Goal: Task Accomplishment & Management: Use online tool/utility

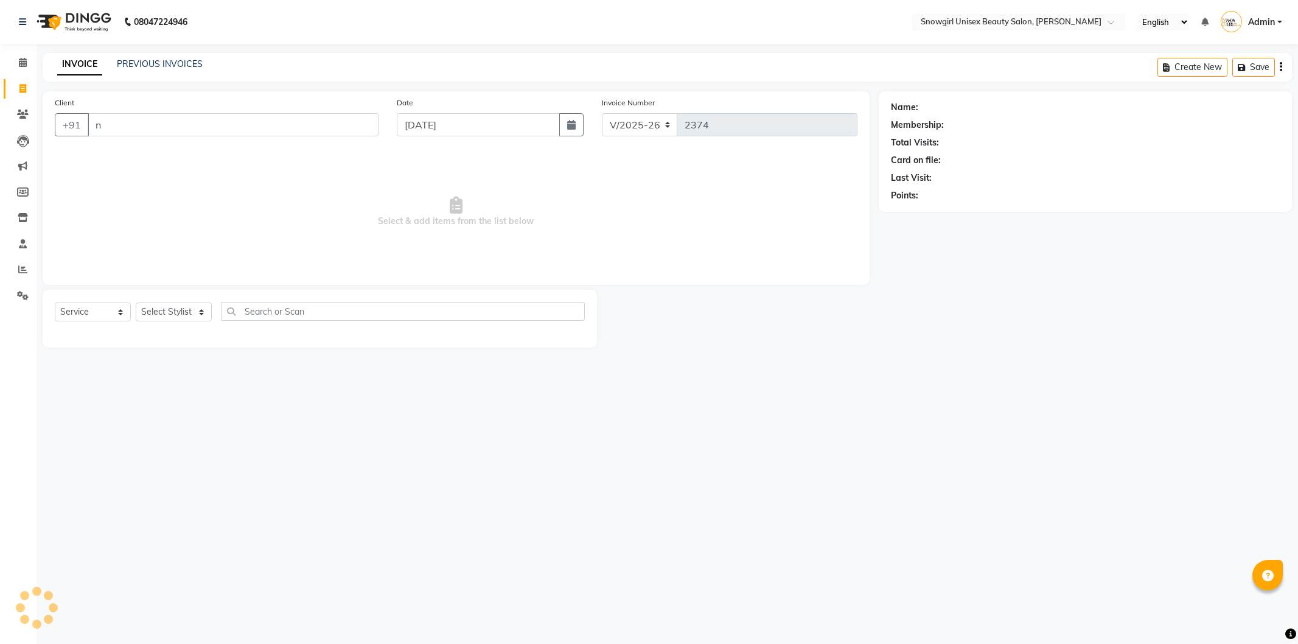
select select "5593"
select select "service"
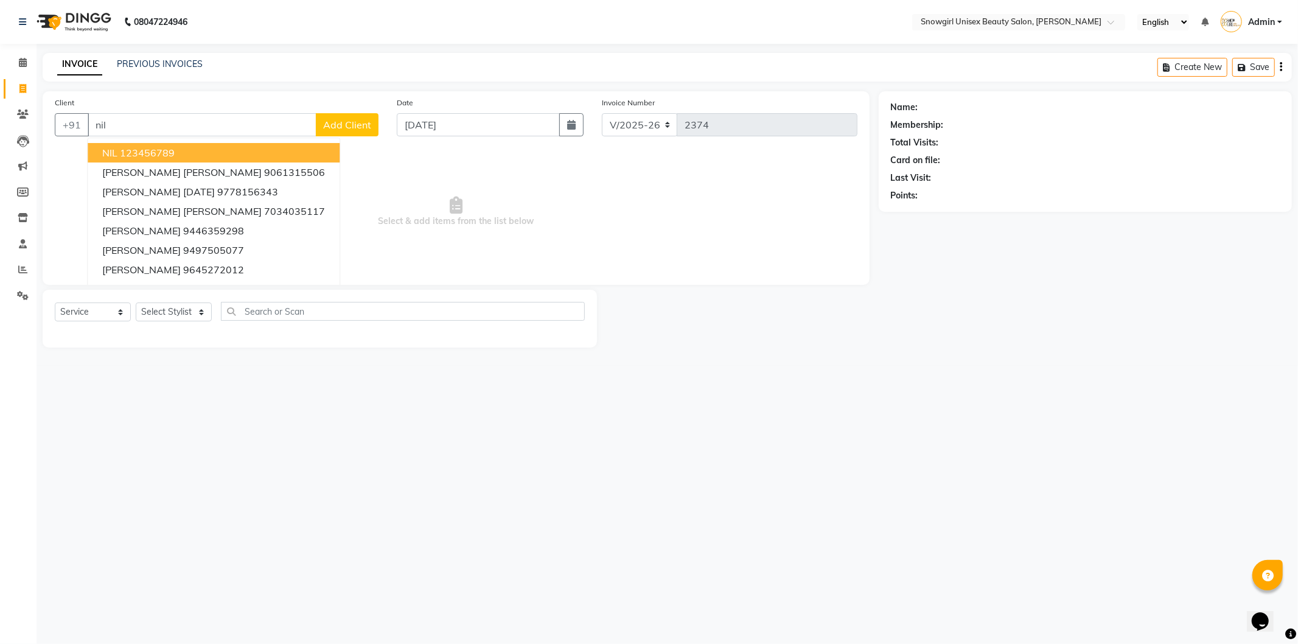
drag, startPoint x: 135, startPoint y: 155, endPoint x: 126, endPoint y: 174, distance: 21.5
click at [135, 160] on button "NIL 123456789" at bounding box center [214, 152] width 252 height 19
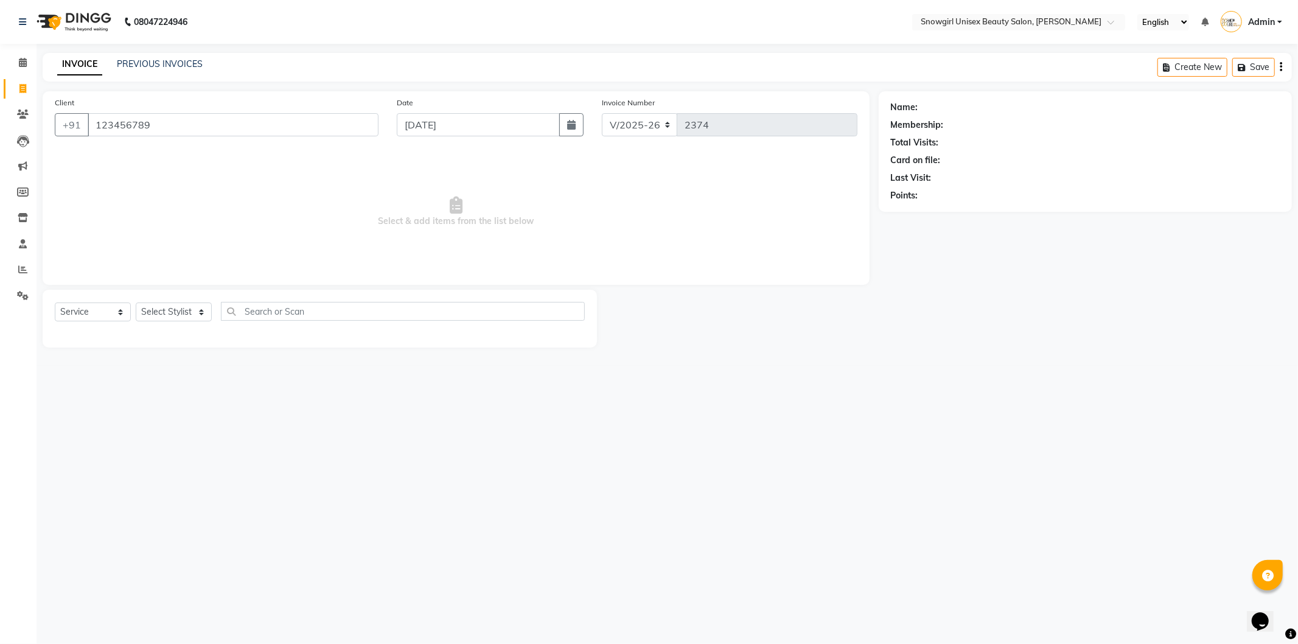
type input "123456789"
click at [187, 323] on div "Select Service Product Membership Package Voucher Prepaid Gift Card Select Styl…" at bounding box center [320, 316] width 530 height 29
click at [189, 313] on select "Select Stylist [PERSON_NAME] [PERSON_NAME] [PERSON_NAME] [PERSON_NAME] [PERSON_…" at bounding box center [174, 311] width 76 height 19
select select "44693"
click at [136, 303] on select "Select Stylist [PERSON_NAME] [PERSON_NAME] [PERSON_NAME] [PERSON_NAME] [PERSON_…" at bounding box center [174, 311] width 76 height 19
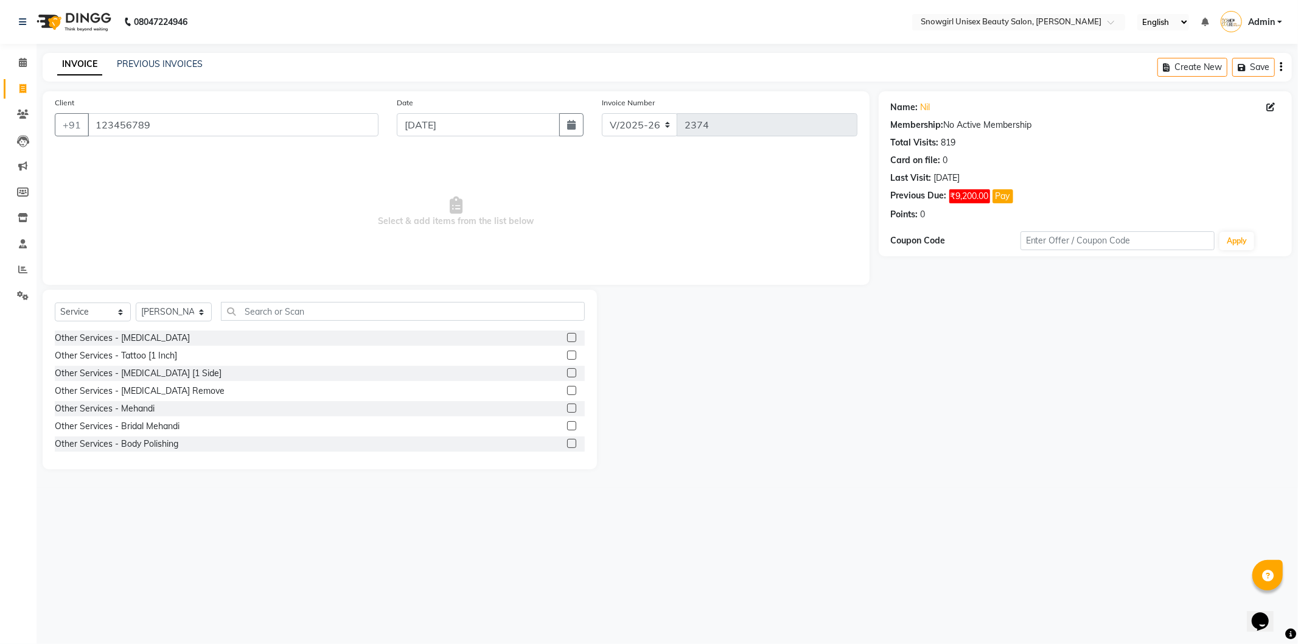
click at [307, 303] on div "Select Service Product Membership Package Voucher Prepaid Gift Card Select Styl…" at bounding box center [320, 380] width 554 height 180
click at [307, 303] on input "text" at bounding box center [403, 311] width 364 height 19
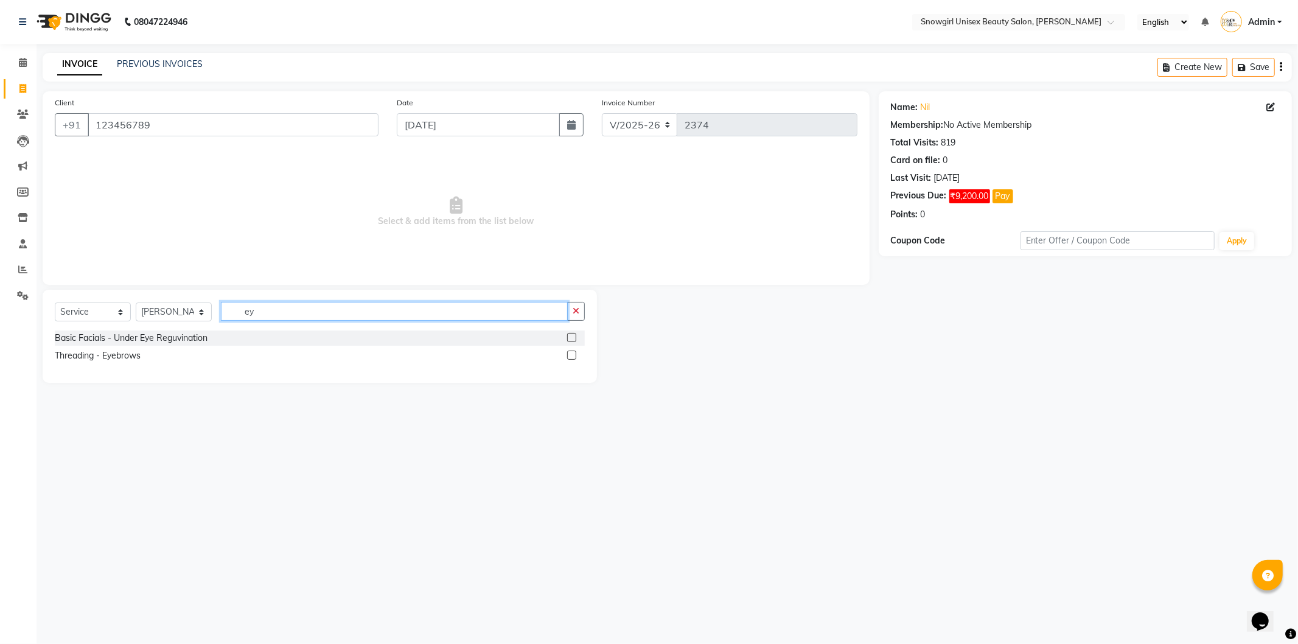
type input "ey"
click at [577, 352] on div at bounding box center [576, 355] width 18 height 15
click at [573, 355] on label at bounding box center [571, 355] width 9 height 9
click at [573, 355] on input "checkbox" at bounding box center [571, 356] width 8 height 8
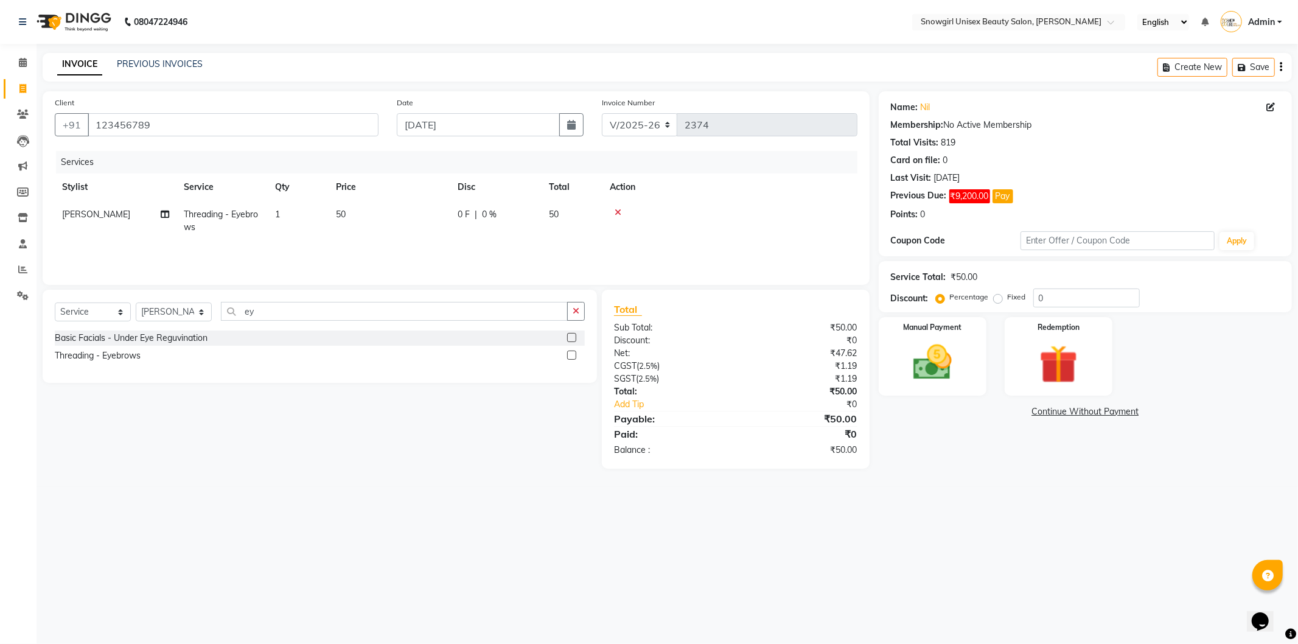
click at [573, 355] on label at bounding box center [571, 355] width 9 height 9
click at [573, 355] on input "checkbox" at bounding box center [571, 356] width 8 height 8
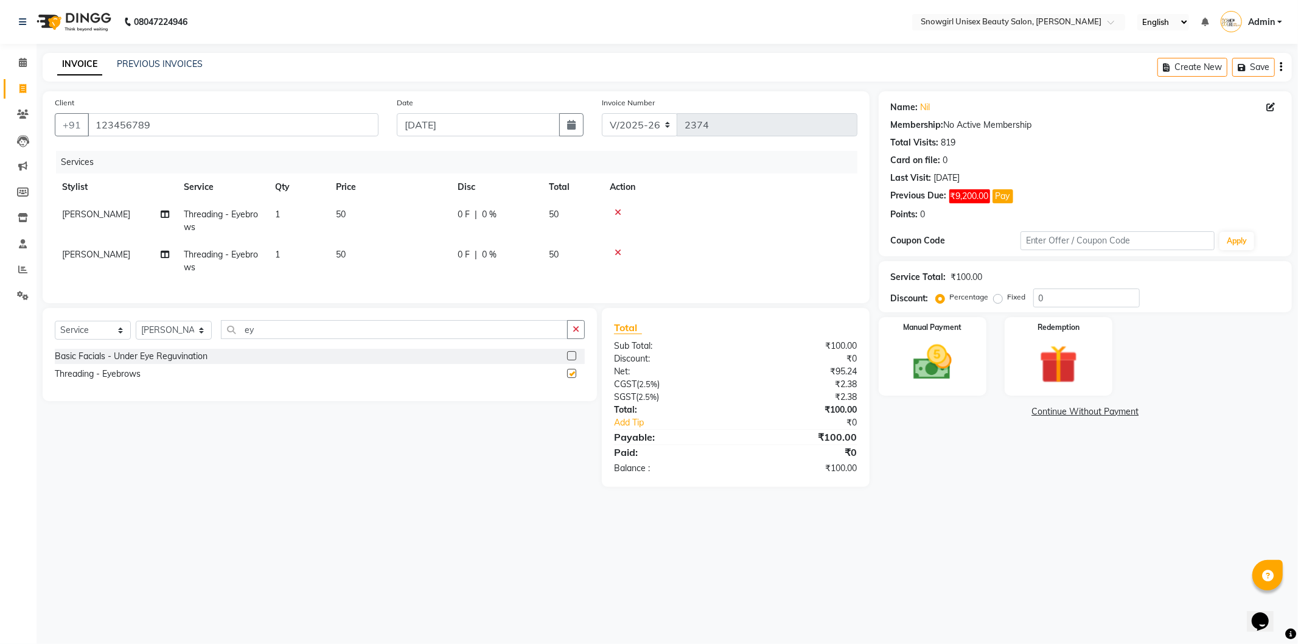
checkbox input "false"
click at [74, 253] on span "[PERSON_NAME]" at bounding box center [96, 254] width 68 height 11
select select "44693"
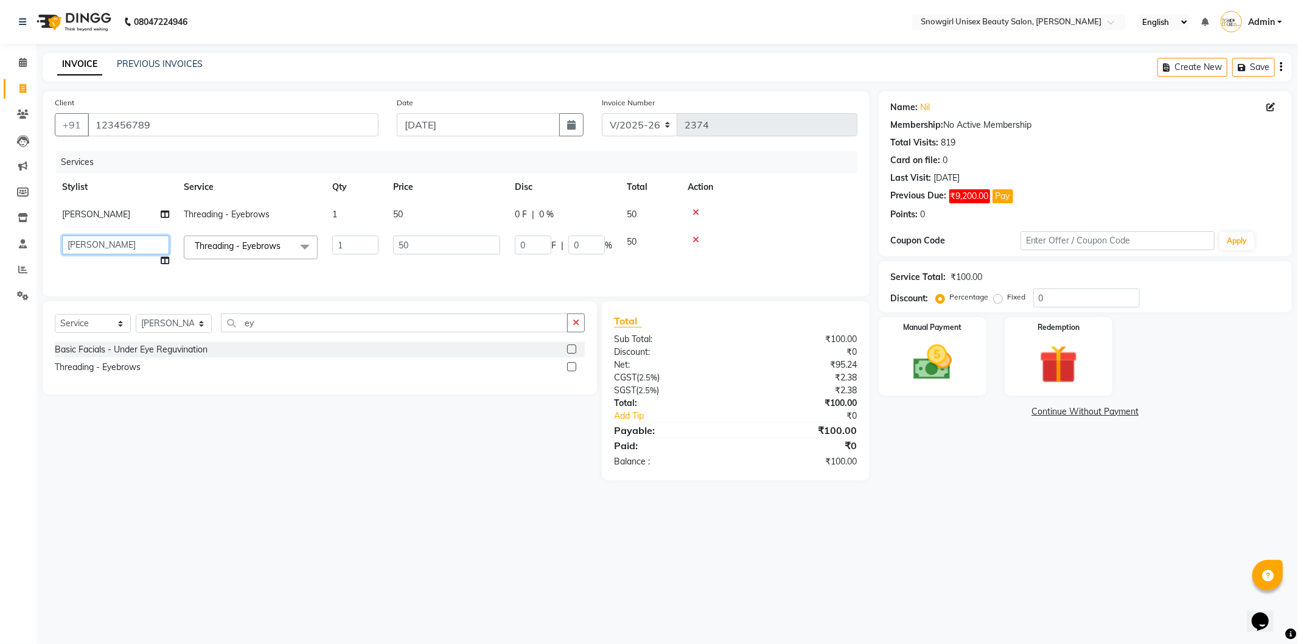
click at [83, 246] on select "[PERSON_NAME] [PERSON_NAME] [PERSON_NAME] [PERSON_NAME] [PERSON_NAME] [PERSON_N…" at bounding box center [115, 245] width 107 height 19
click at [940, 362] on img at bounding box center [932, 363] width 65 height 46
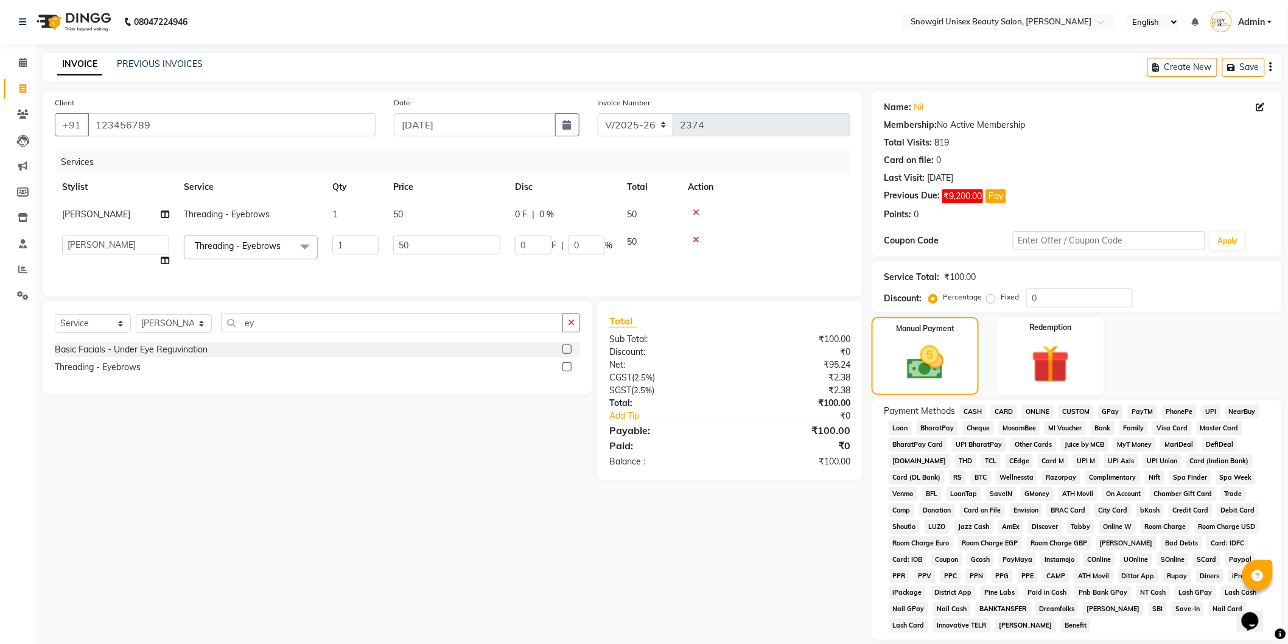
click at [1108, 414] on span "GPay" at bounding box center [1110, 412] width 25 height 14
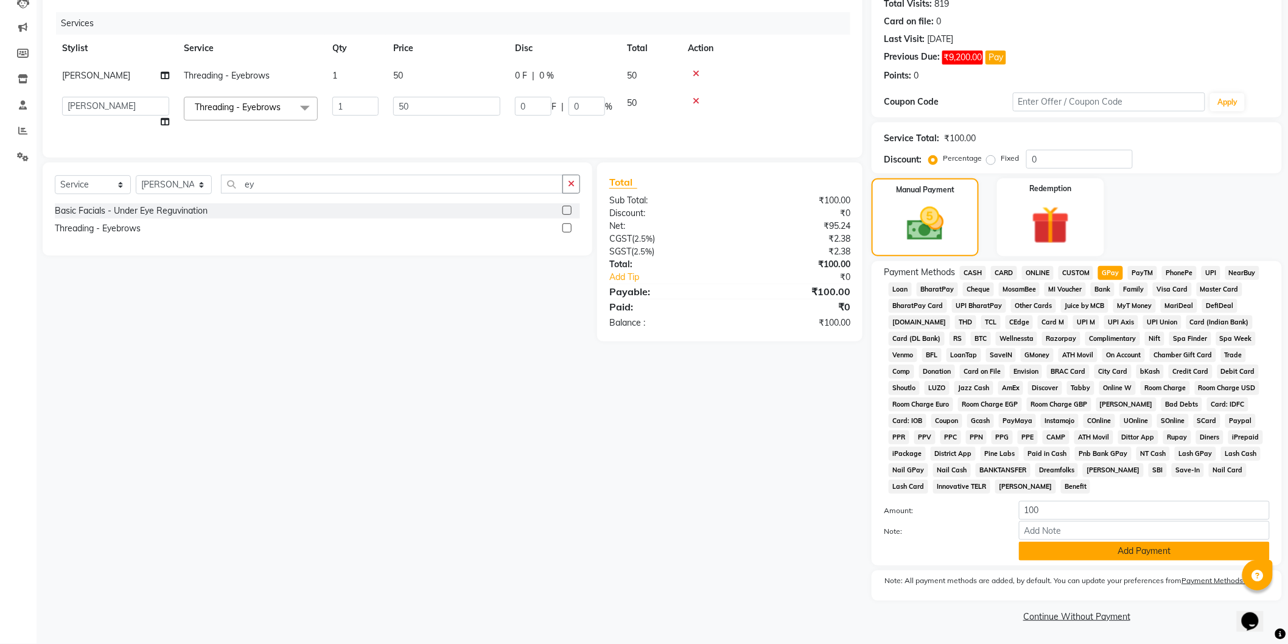
click at [1091, 550] on button "Add Payment" at bounding box center [1144, 551] width 251 height 19
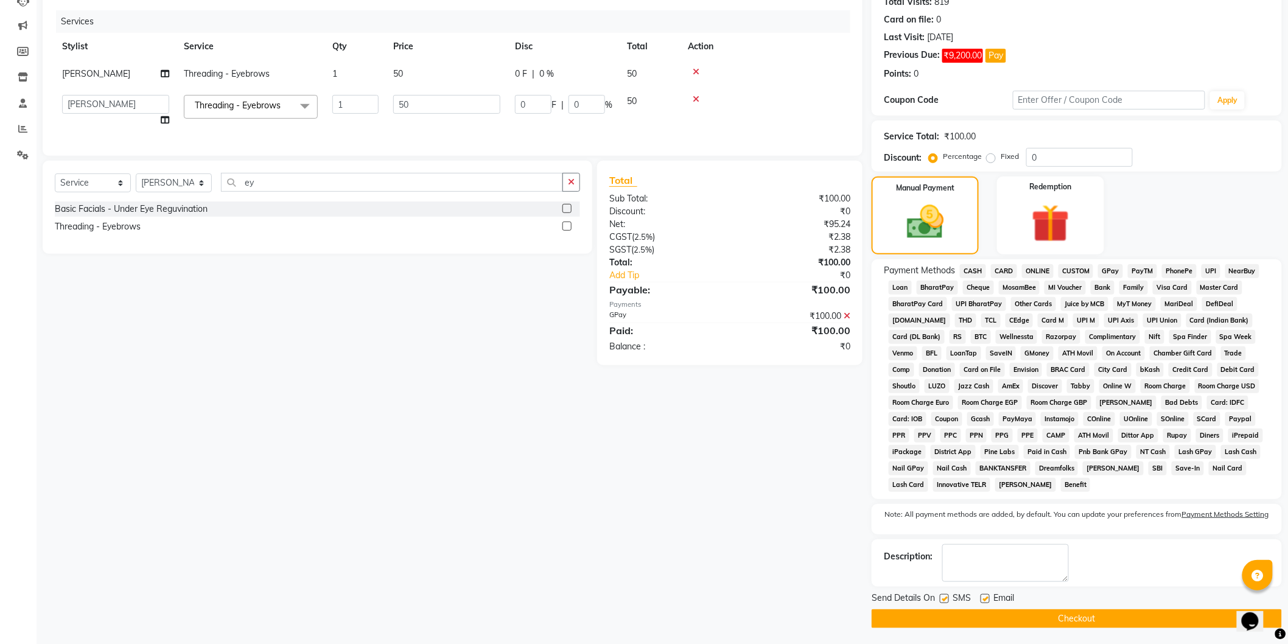
click at [1024, 627] on button "Checkout" at bounding box center [1076, 618] width 410 height 19
